Goal: Information Seeking & Learning: Understand process/instructions

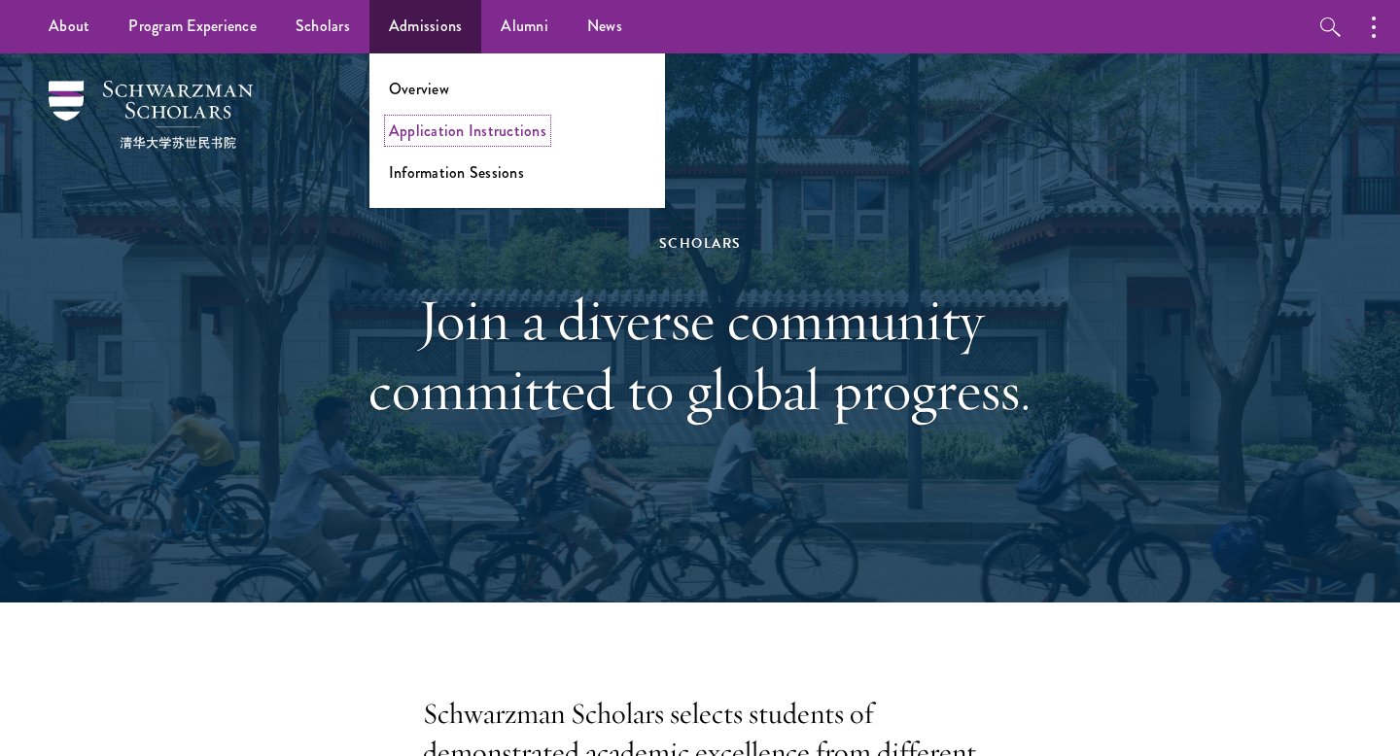
click at [438, 126] on link "Application Instructions" at bounding box center [468, 131] width 158 height 22
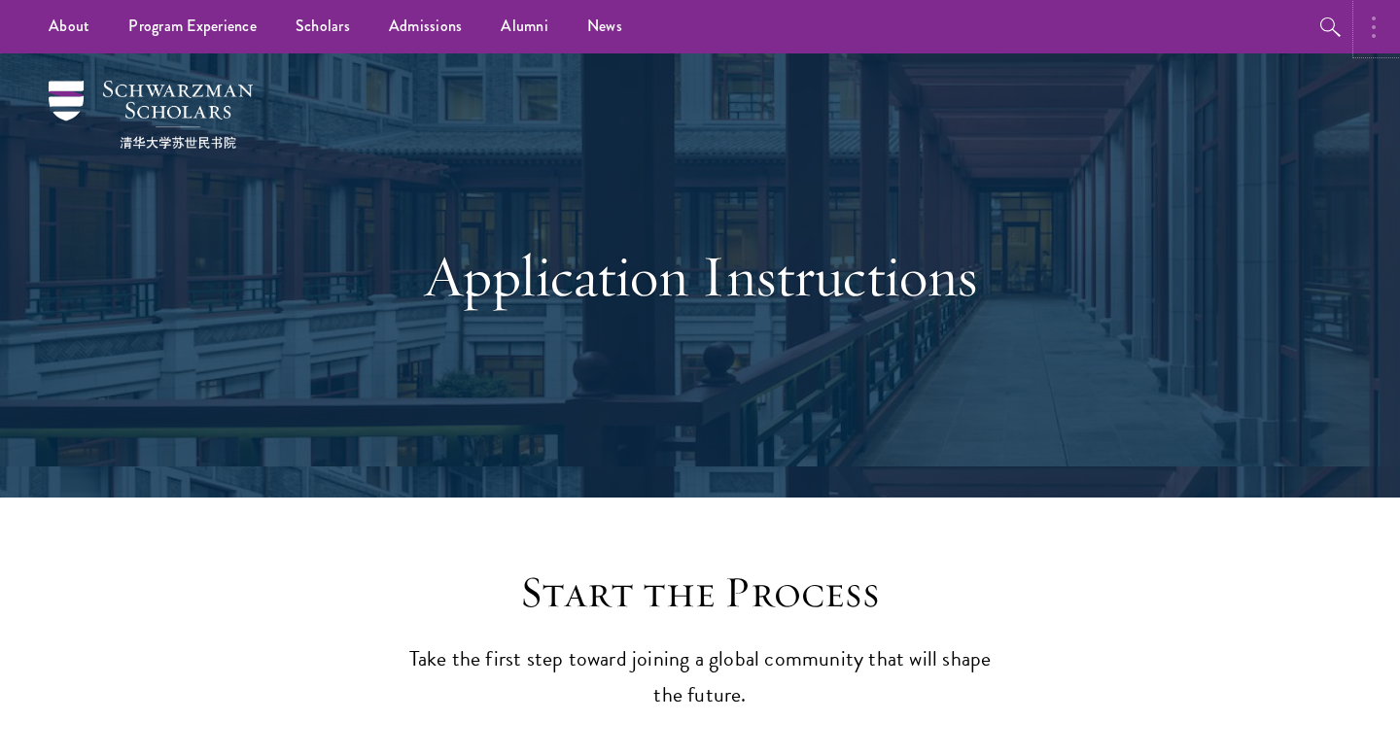
click at [1361, 38] on button "button" at bounding box center [1378, 26] width 43 height 53
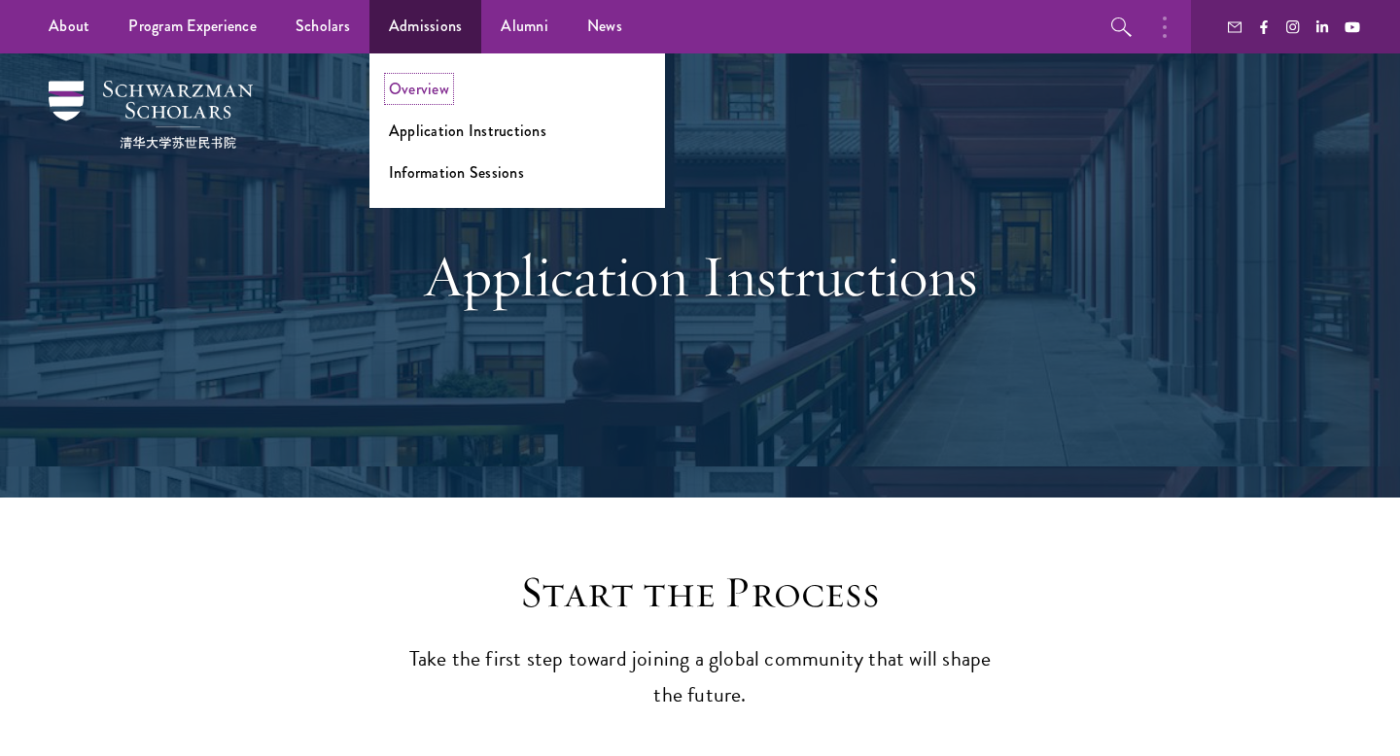
click at [415, 82] on link "Overview" at bounding box center [419, 89] width 60 height 22
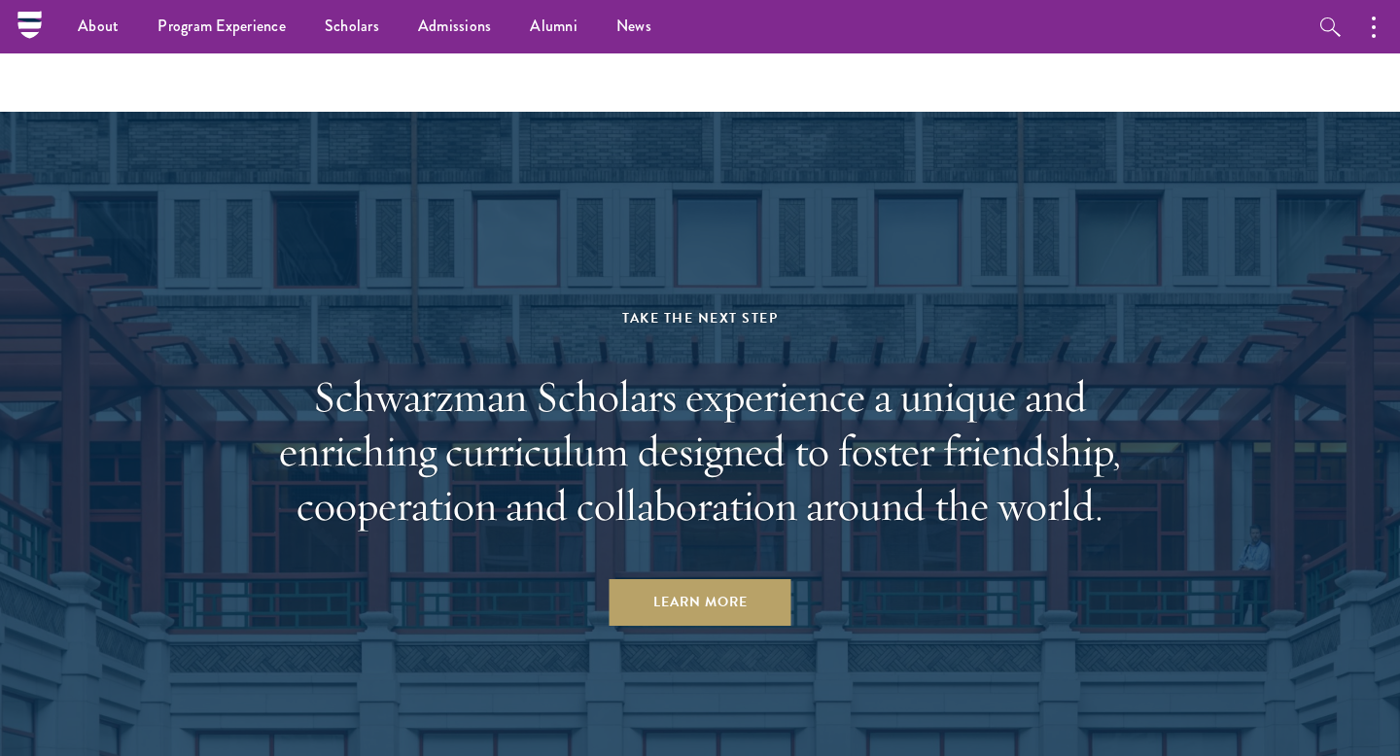
scroll to position [9538, 0]
